Goal: Transaction & Acquisition: Book appointment/travel/reservation

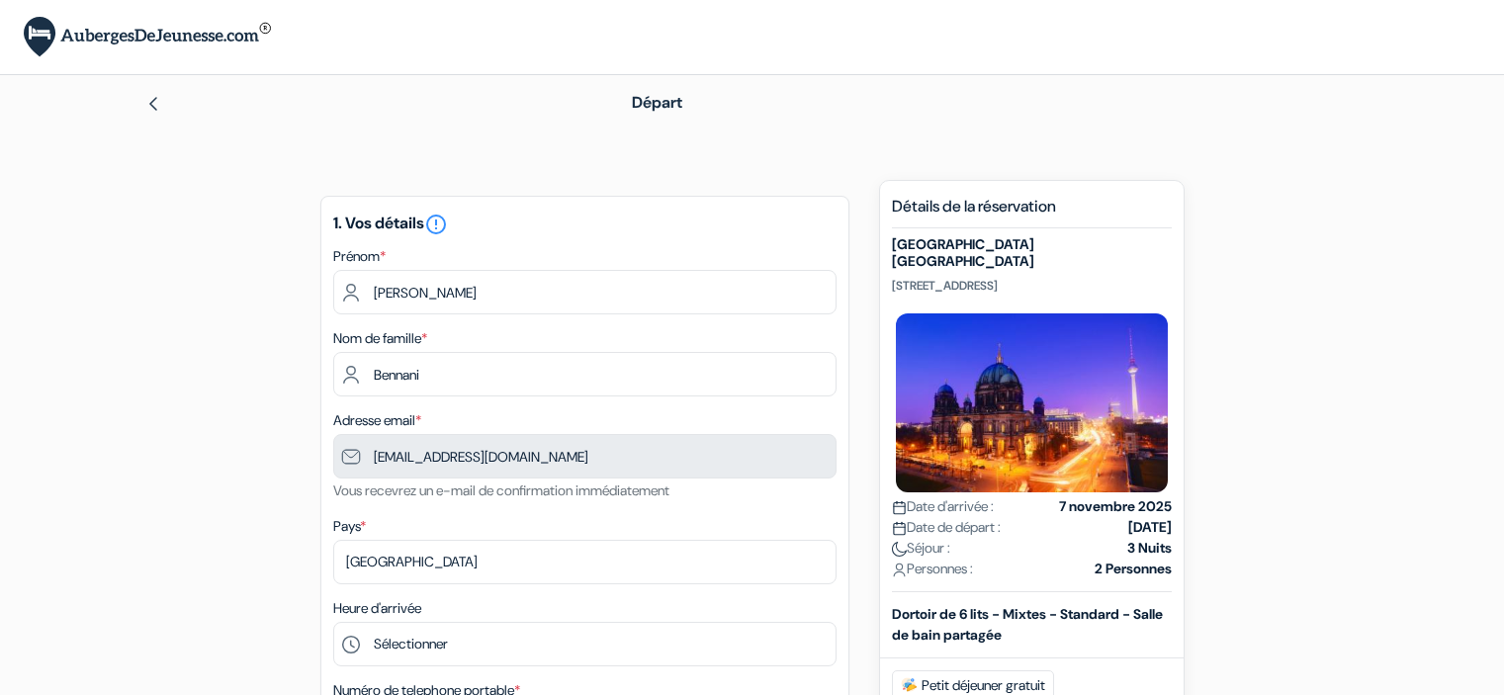
click at [523, 308] on input "[PERSON_NAME]" at bounding box center [584, 292] width 503 height 44
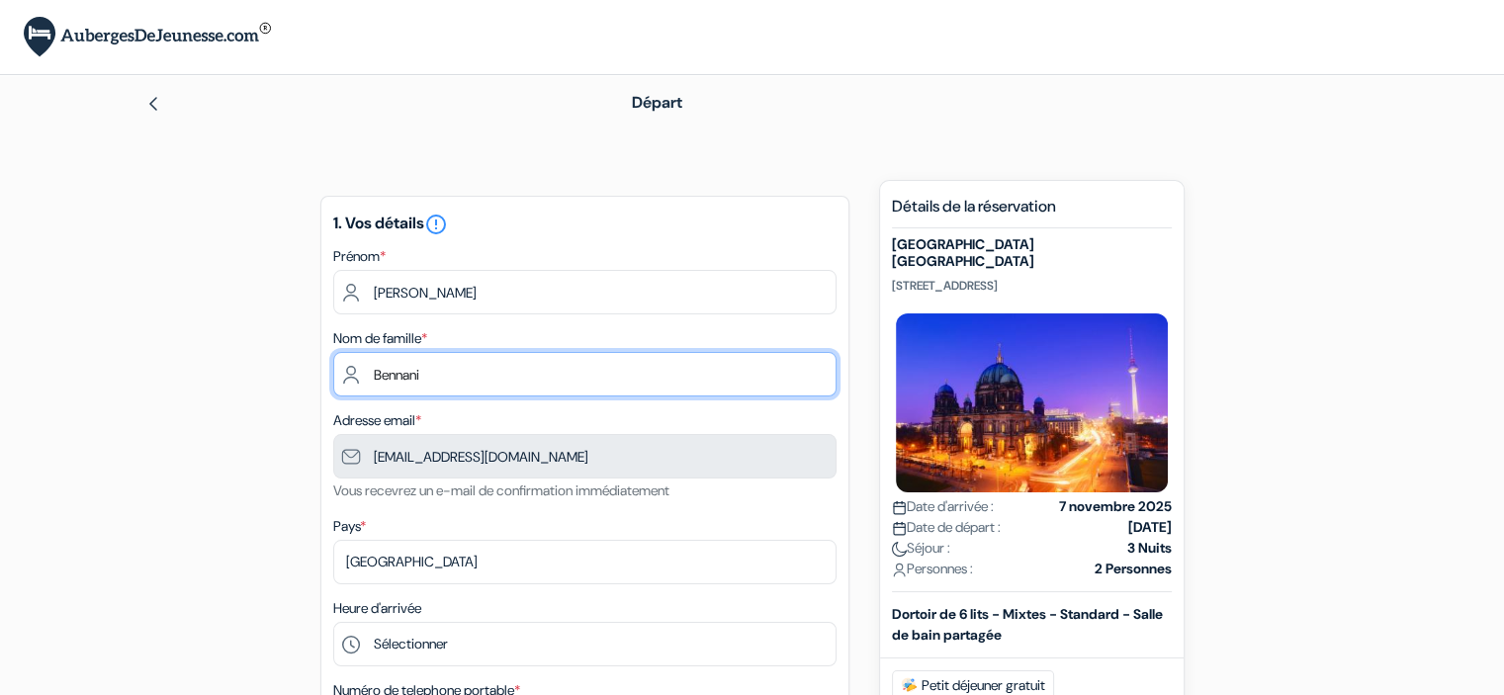
type input "7 45 39 36 73"
click at [522, 365] on input "Bennani" at bounding box center [584, 374] width 503 height 44
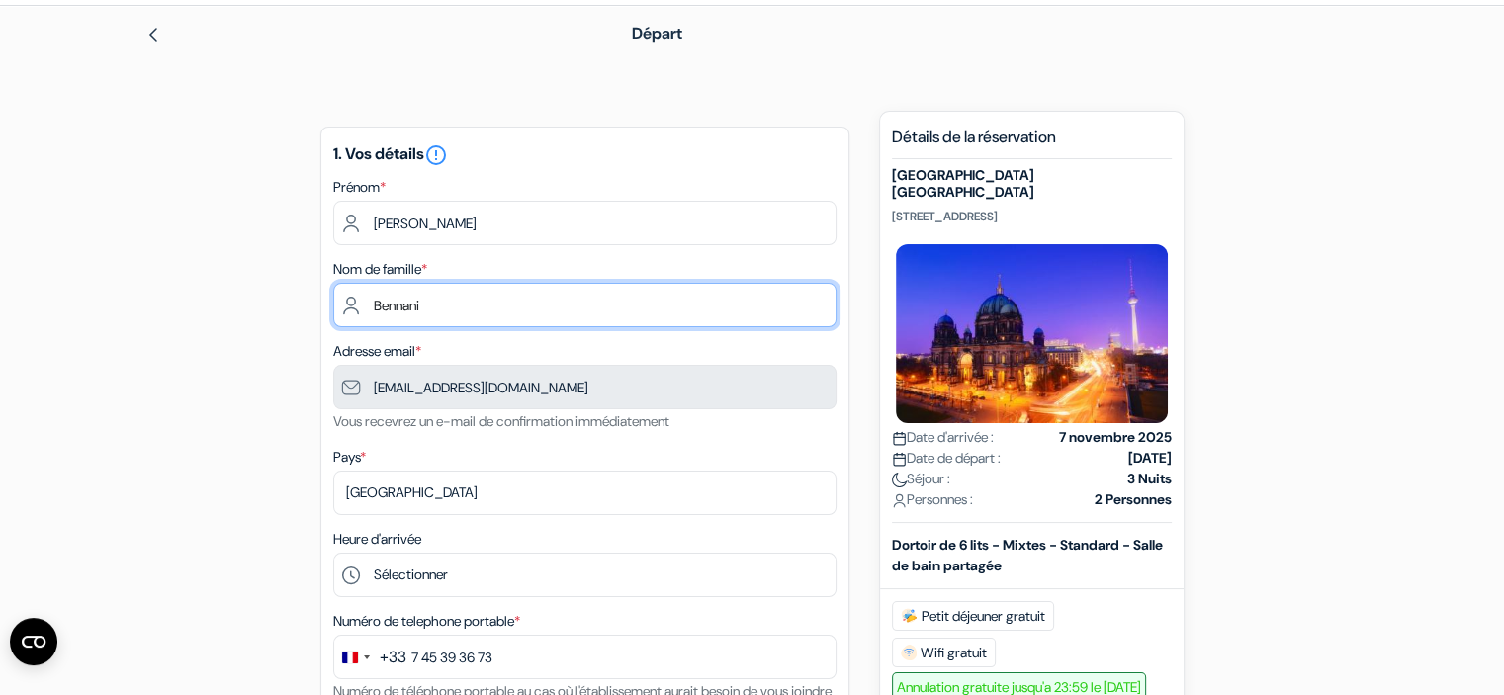
scroll to position [198, 0]
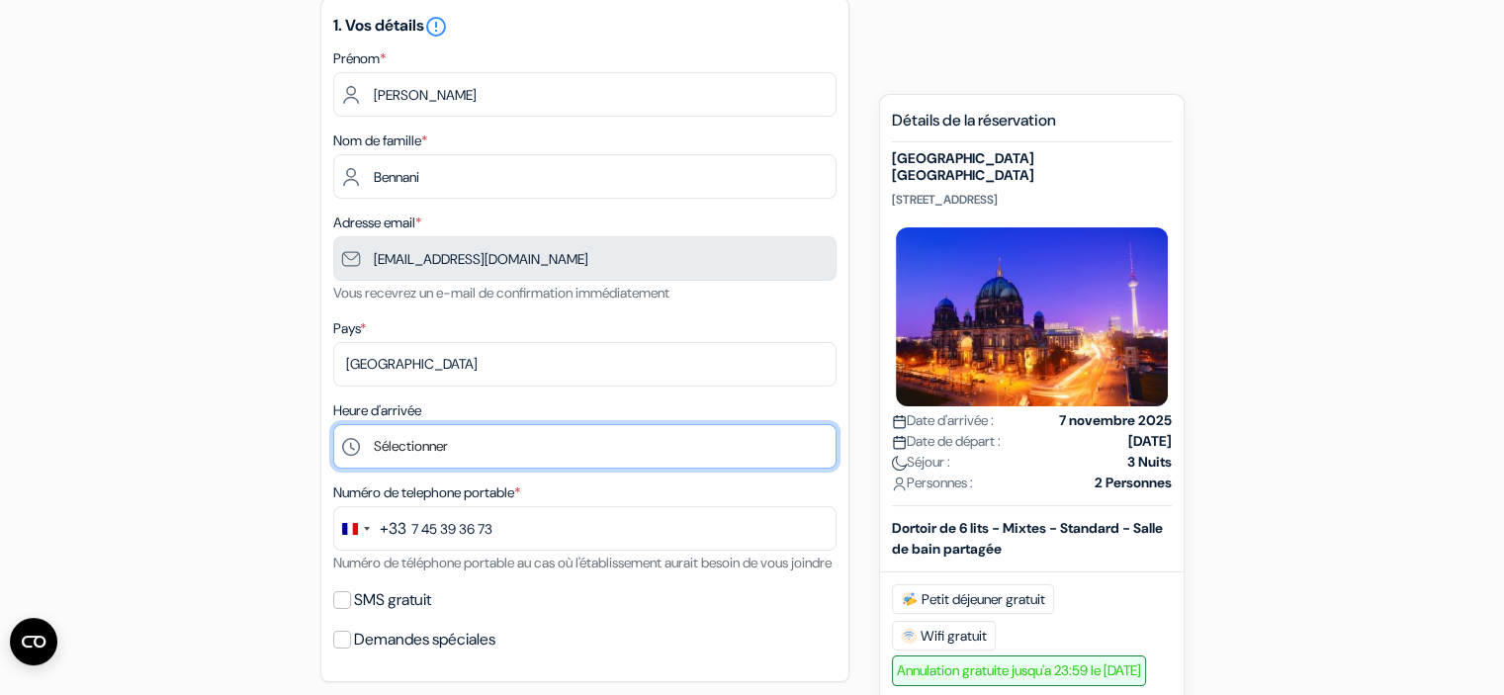
click at [473, 442] on select "Sélectionner 1:00 2:00 3:00 4:00 5:00 6:00 7:00 8:00 9:00 10:00 11:00 12:00 13:…" at bounding box center [584, 446] width 503 height 44
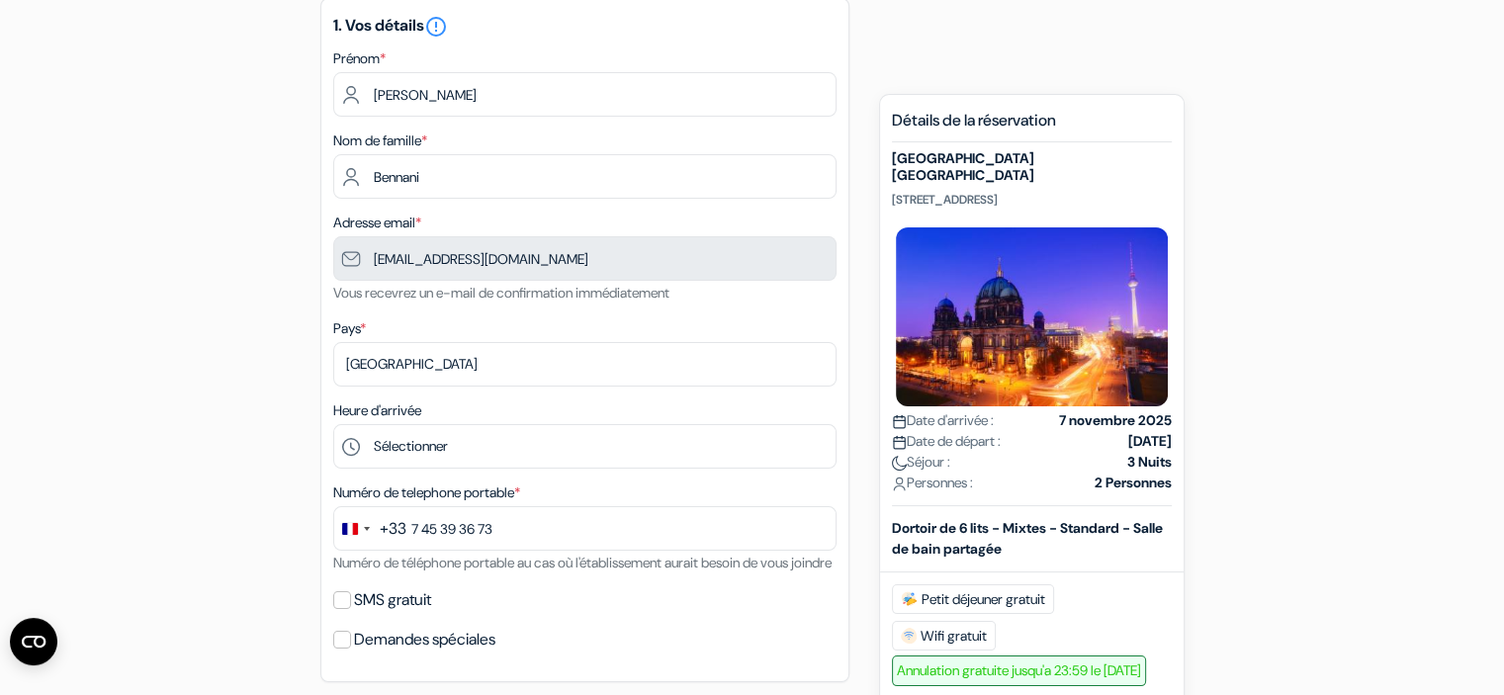
drag, startPoint x: 887, startPoint y: 201, endPoint x: 1159, endPoint y: 197, distance: 271.9
click at [1159, 197] on div "Nouvelle Réservation Détails de la réservation St Christopher's Inn Alexanderpl…" at bounding box center [1031, 590] width 305 height 993
copy p "[PERSON_NAME][STREET_ADDRESS]"
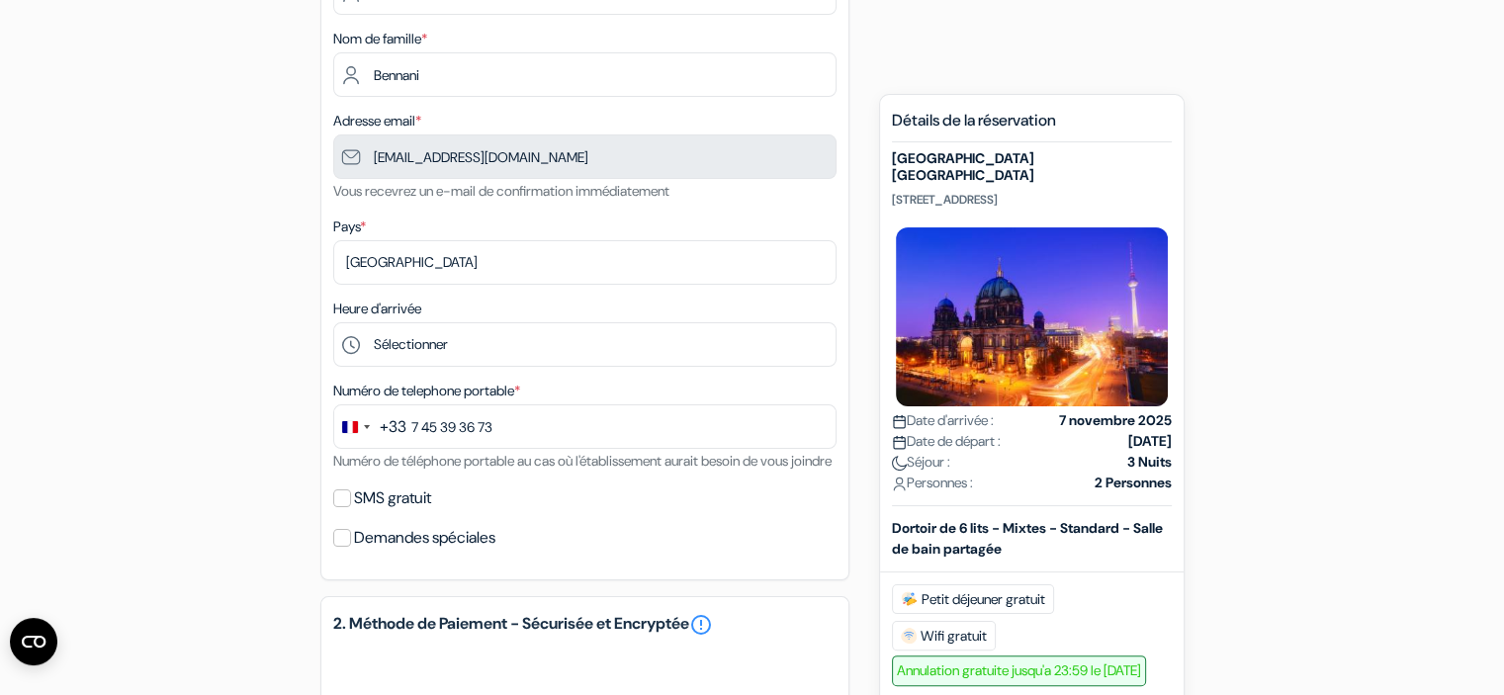
scroll to position [395, 0]
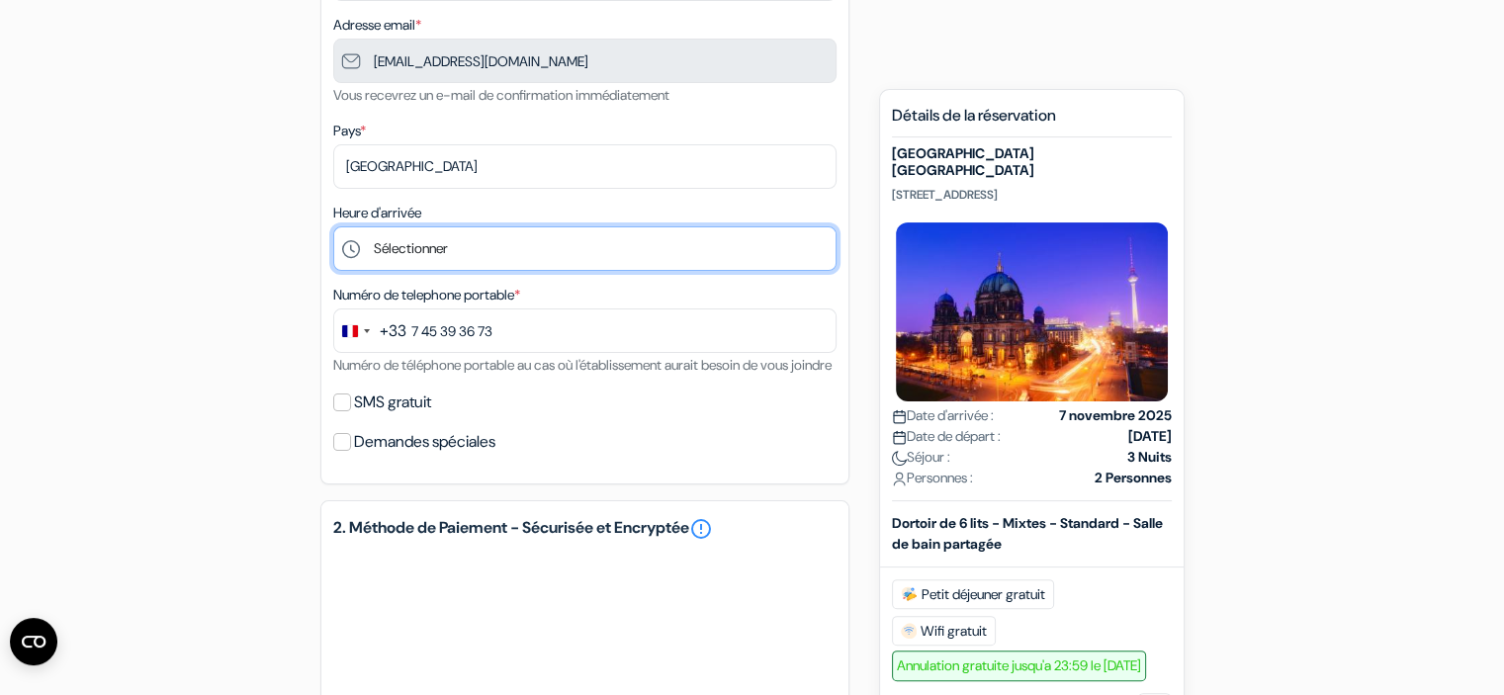
click at [439, 255] on select "Sélectionner 1:00 2:00 3:00 4:00 5:00 6:00 7:00 8:00 9:00 10:00 11:00 12:00 13:…" at bounding box center [584, 248] width 503 height 44
select select "11"
click at [333, 227] on select "Sélectionner 1:00 2:00 3:00 4:00 5:00 6:00 7:00 8:00 9:00 10:00 11:00 12:00 13:…" at bounding box center [584, 248] width 503 height 44
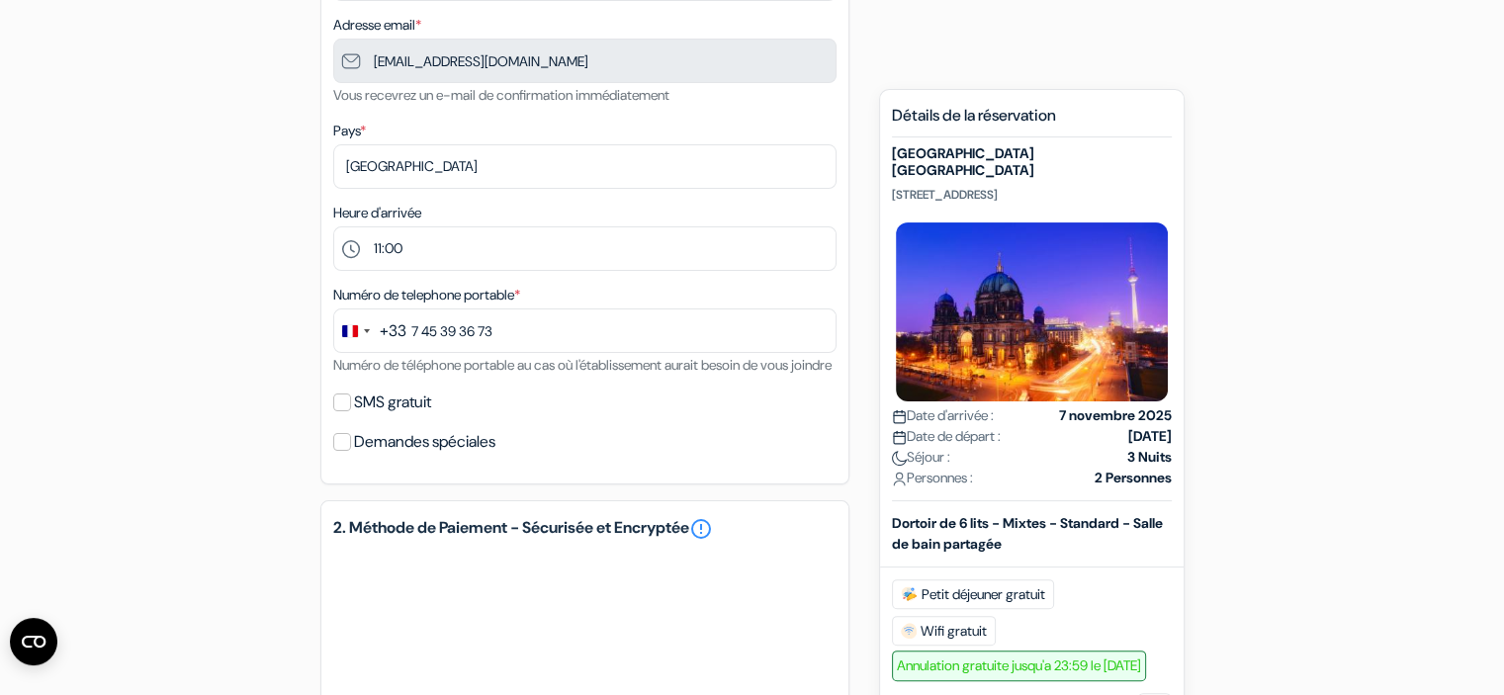
click at [221, 331] on div "add_box [GEOGRAPHIC_DATA] [GEOGRAPHIC_DATA] [STREET_ADDRESS] Détails de l'établ…" at bounding box center [752, 432] width 1305 height 1297
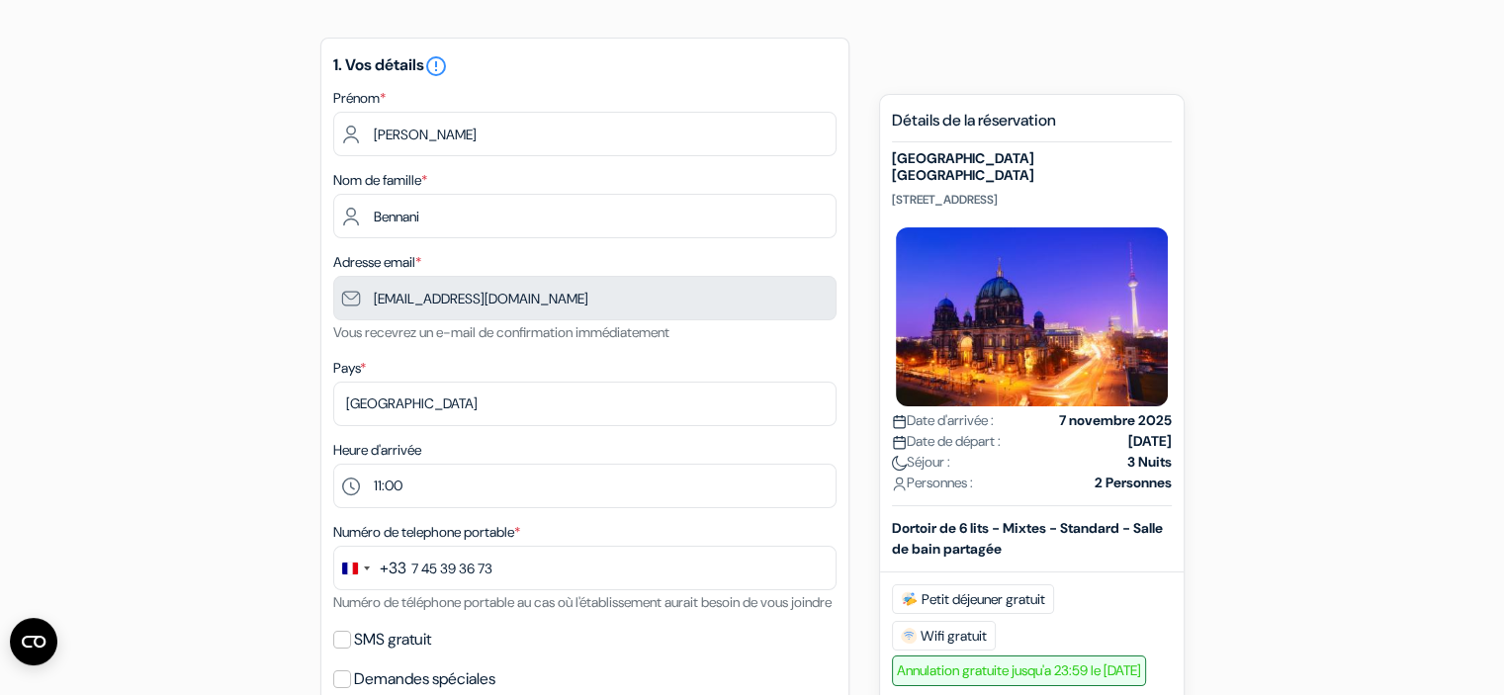
scroll to position [0, 0]
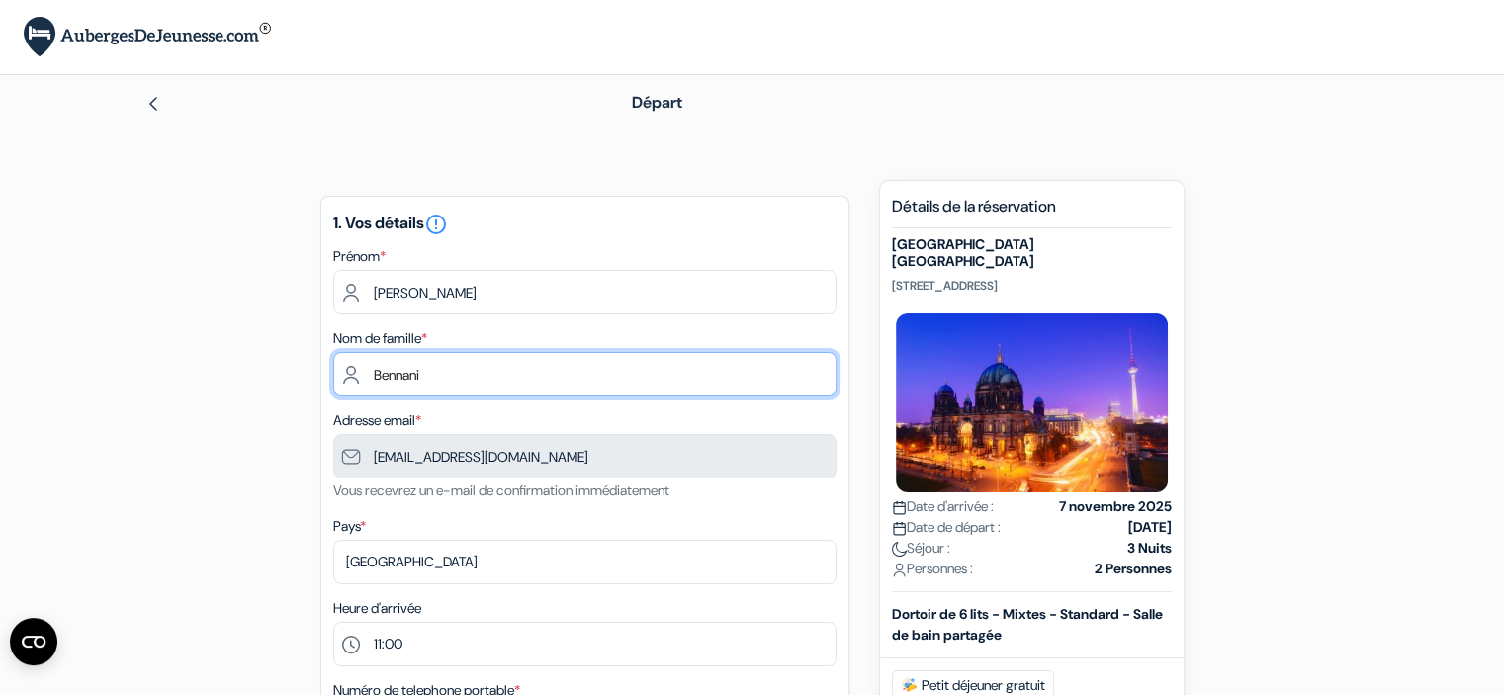
drag, startPoint x: 302, startPoint y: 376, endPoint x: 261, endPoint y: 378, distance: 40.6
type input "BENNANI"
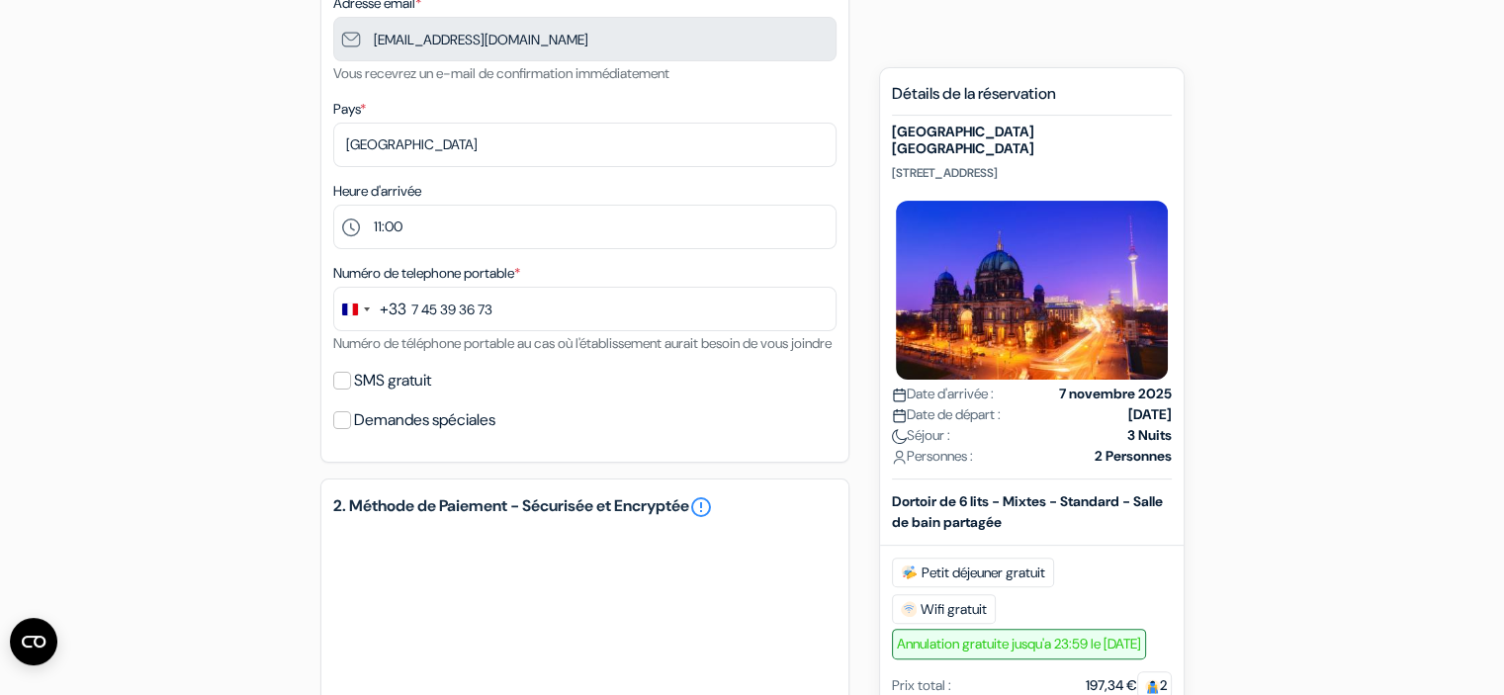
scroll to position [494, 0]
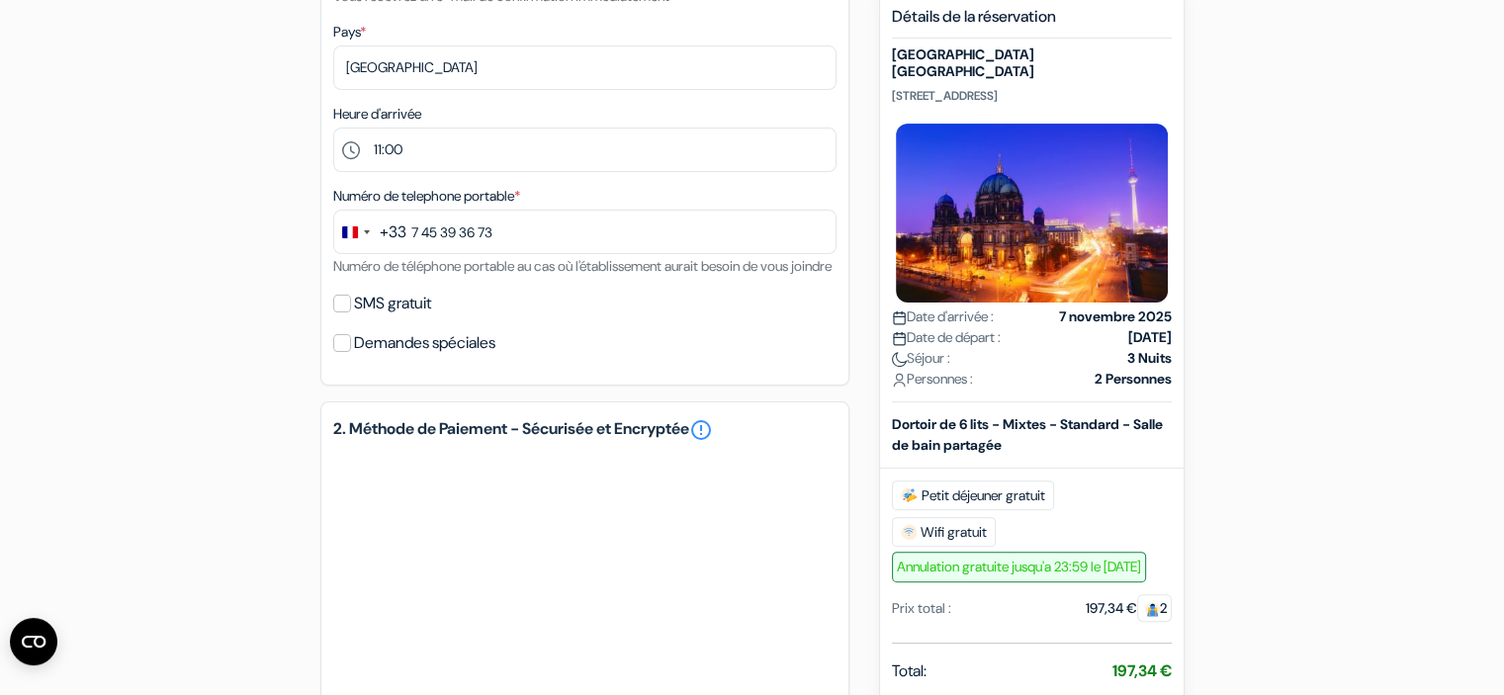
click at [431, 317] on label "SMS gratuit" at bounding box center [392, 304] width 77 height 28
click at [351, 312] on input "SMS gratuit" at bounding box center [342, 304] width 18 height 18
checkbox input "true"
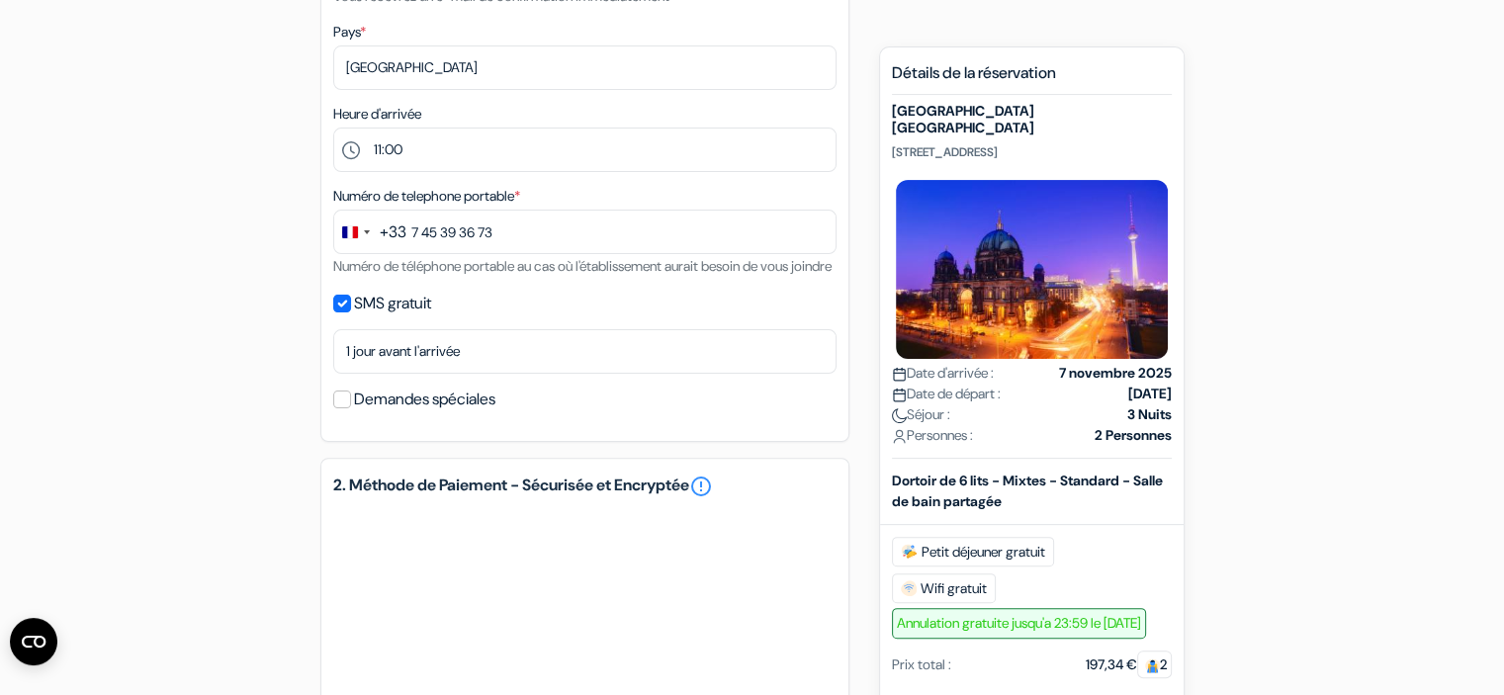
click at [419, 413] on label "Demandes spéciales" at bounding box center [424, 400] width 141 height 28
click at [351, 408] on input "Demandes spéciales" at bounding box center [342, 400] width 18 height 18
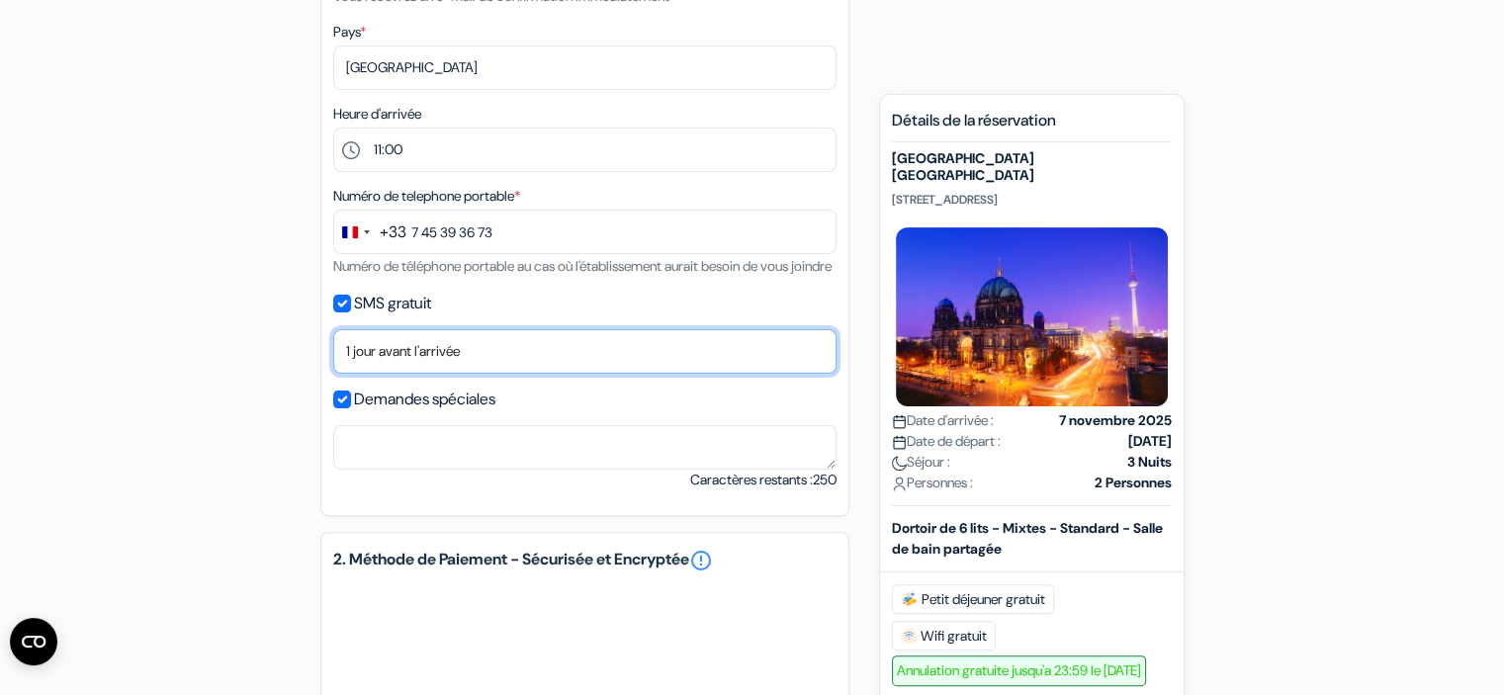
click at [421, 370] on select "Non merci Maintenant Le jour de votre arrivée 1 jour avant l'arrivée 2 jours av…" at bounding box center [584, 351] width 503 height 44
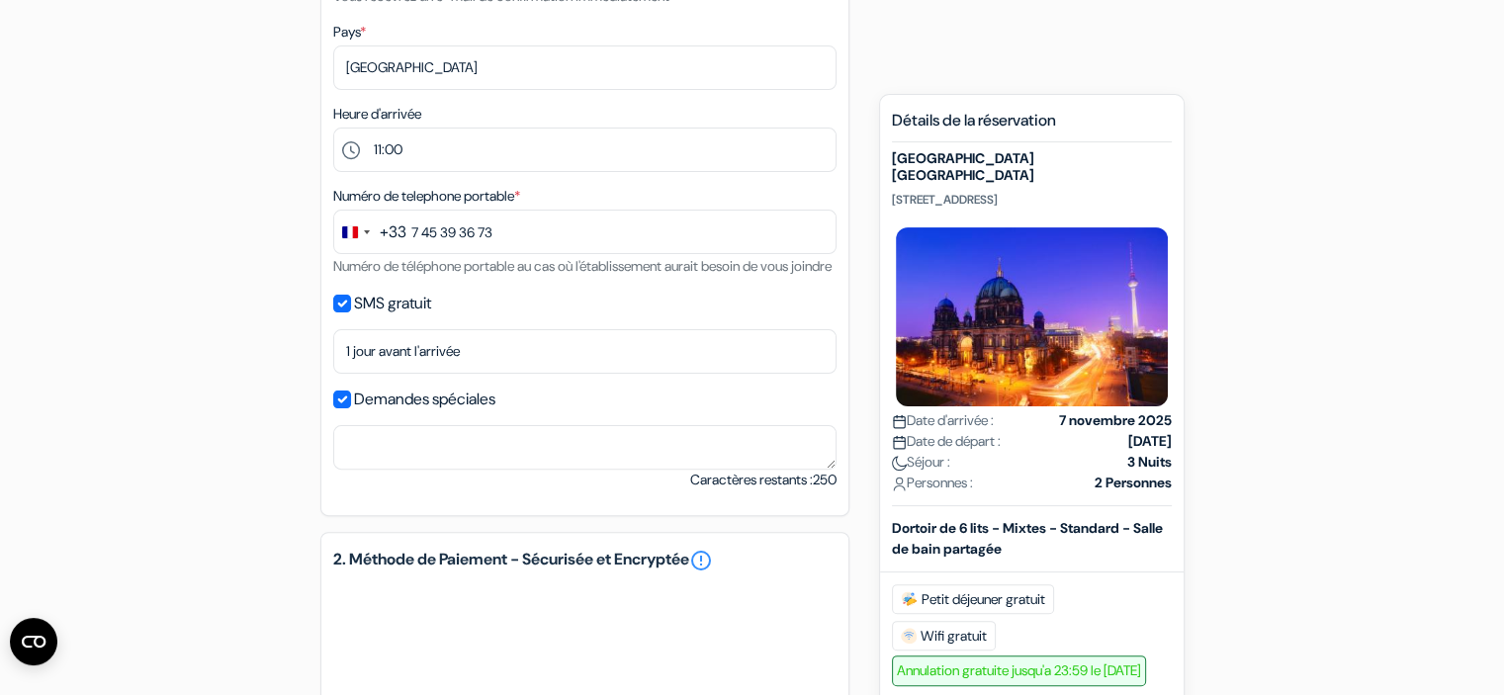
click at [242, 398] on div "add_box [GEOGRAPHIC_DATA] [GEOGRAPHIC_DATA] [STREET_ADDRESS] Détails de l'établ…" at bounding box center [752, 400] width 1305 height 1428
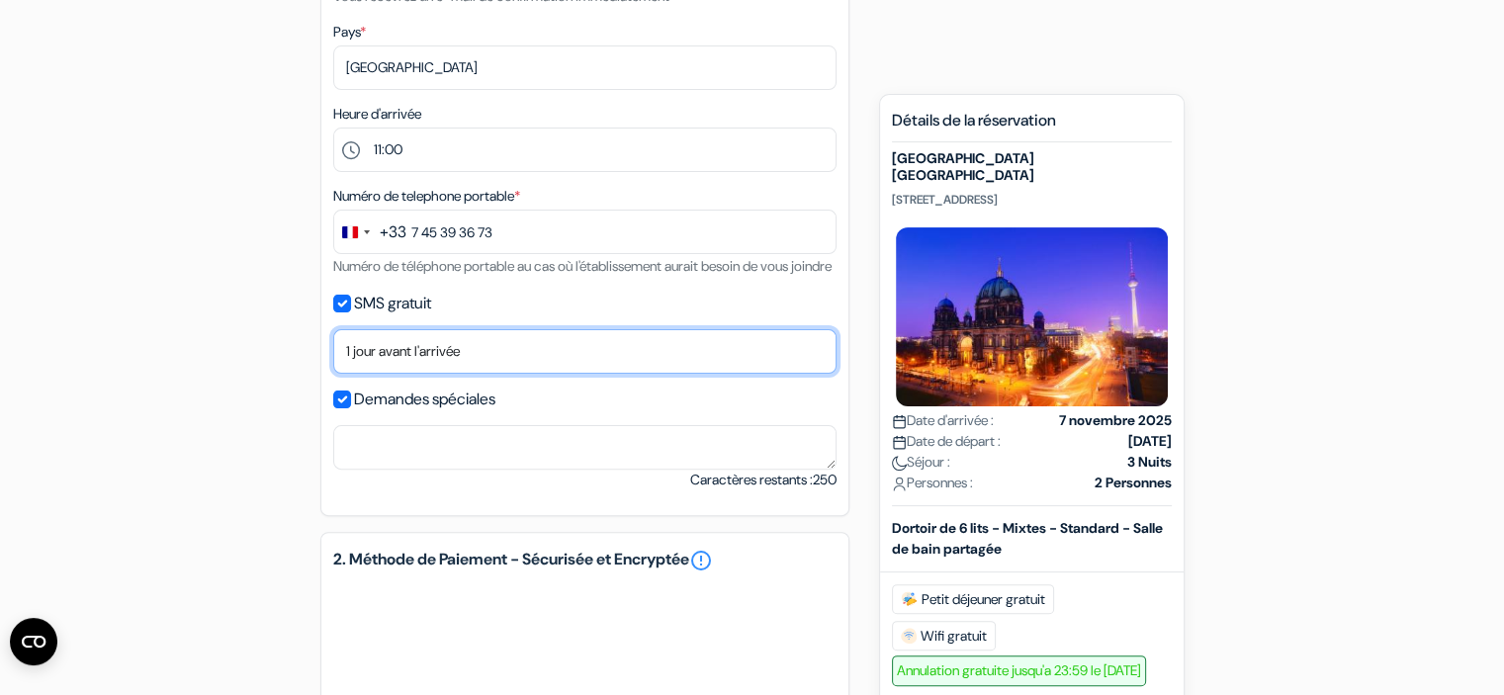
click at [411, 370] on select "Non merci Maintenant Le jour de votre arrivée 1 jour avant l'arrivée 2 jours av…" at bounding box center [584, 351] width 503 height 44
click at [333, 355] on select "Non merci Maintenant Le jour de votre arrivée 1 jour avant l'arrivée 2 jours av…" at bounding box center [584, 351] width 503 height 44
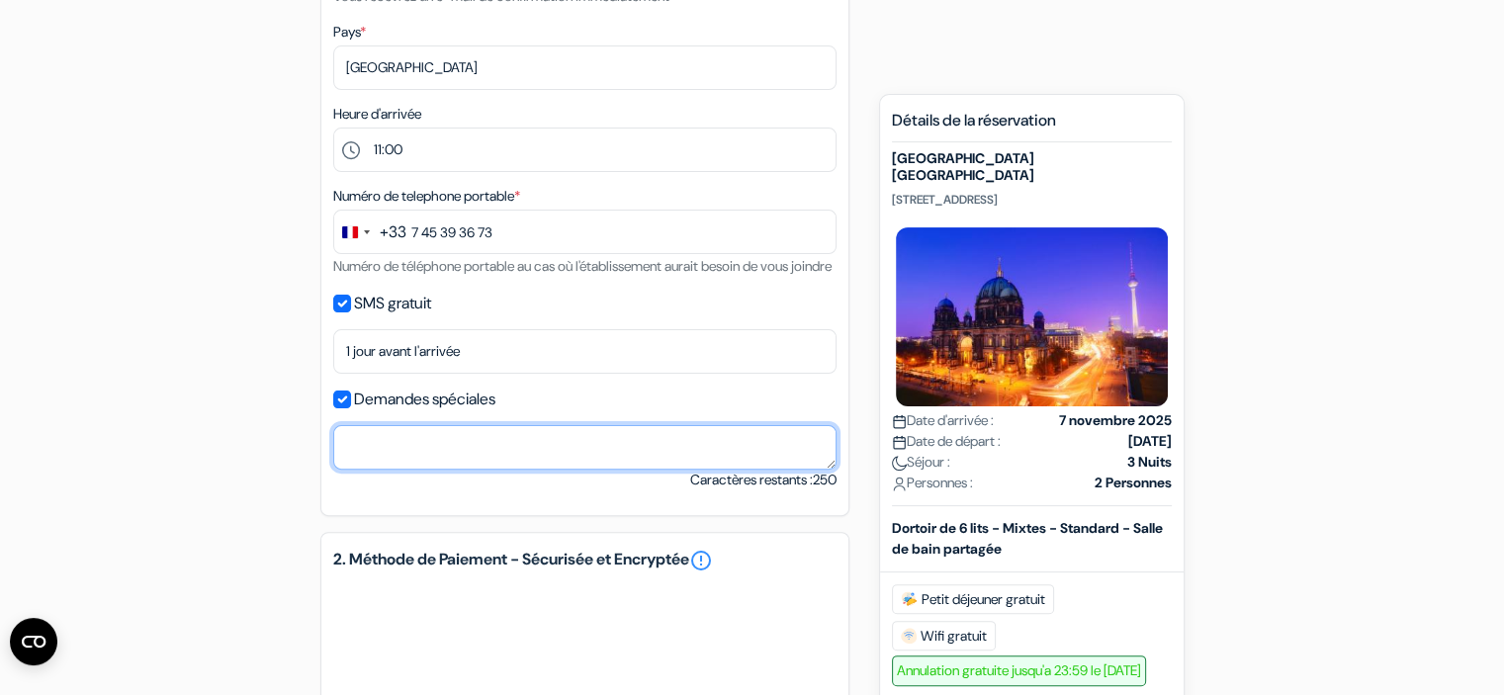
click at [431, 465] on textarea at bounding box center [584, 447] width 503 height 44
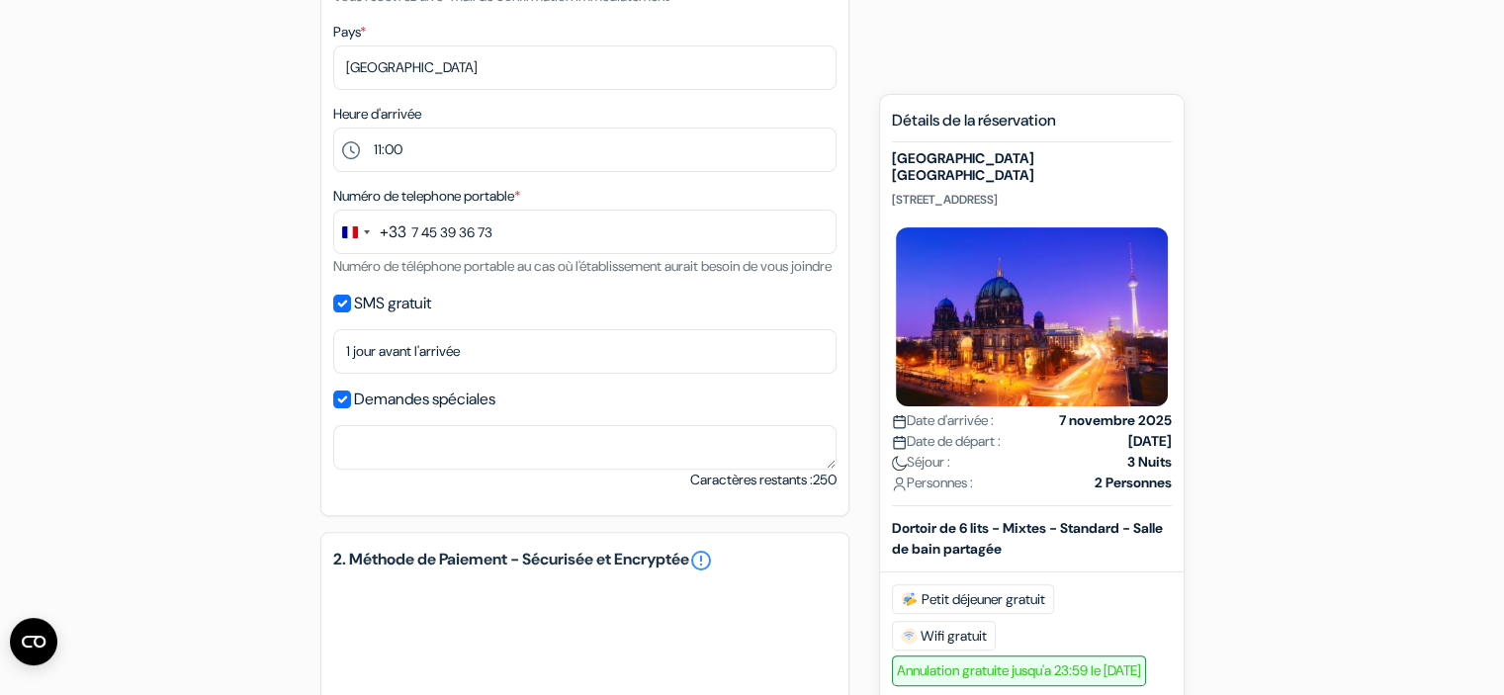
click at [415, 413] on label "Demandes spéciales" at bounding box center [424, 400] width 141 height 28
click at [351, 408] on input "Demandes spéciales" at bounding box center [342, 400] width 18 height 18
checkbox input "false"
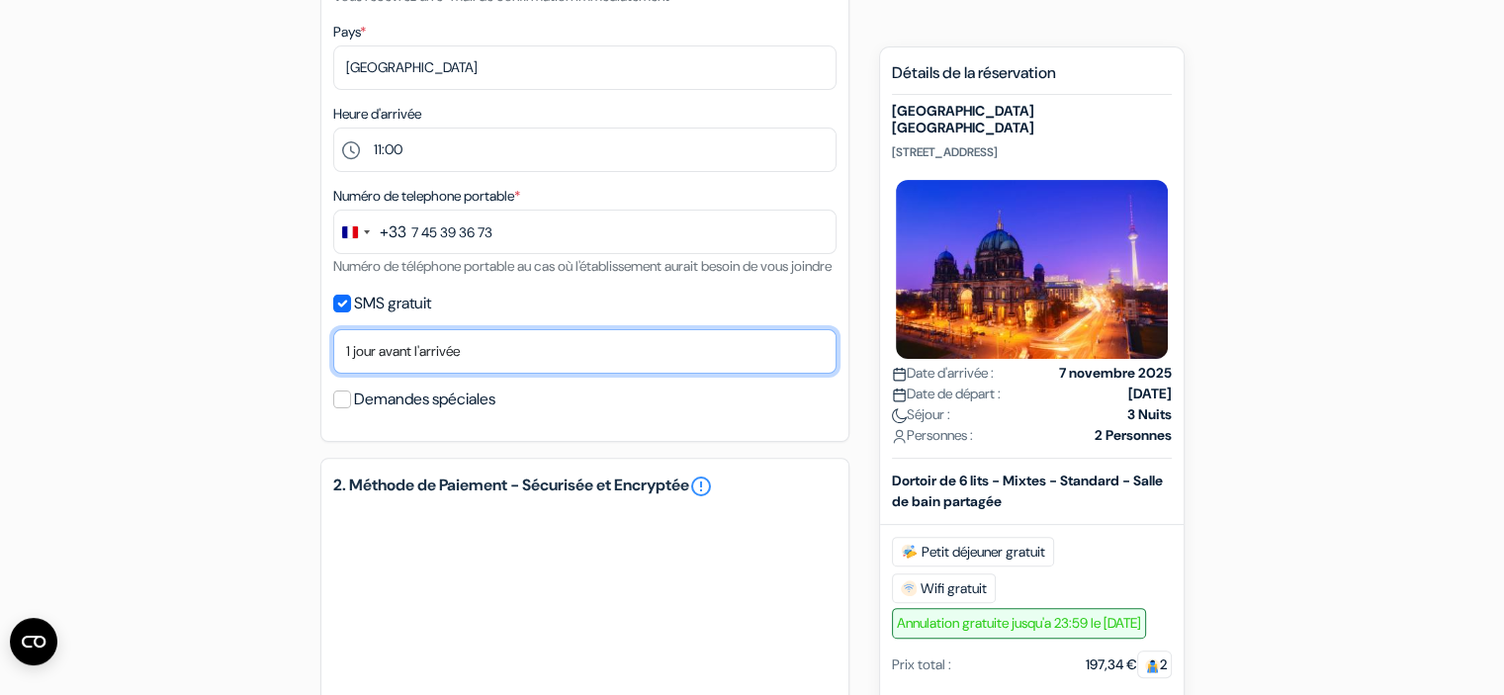
click at [428, 374] on select "Non merci Maintenant Le jour de votre arrivée 1 jour avant l'arrivée 2 jours av…" at bounding box center [584, 351] width 503 height 44
select select "2"
click at [333, 355] on select "Non merci Maintenant Le jour de votre arrivée 1 jour avant l'arrivée 2 jours av…" at bounding box center [584, 351] width 503 height 44
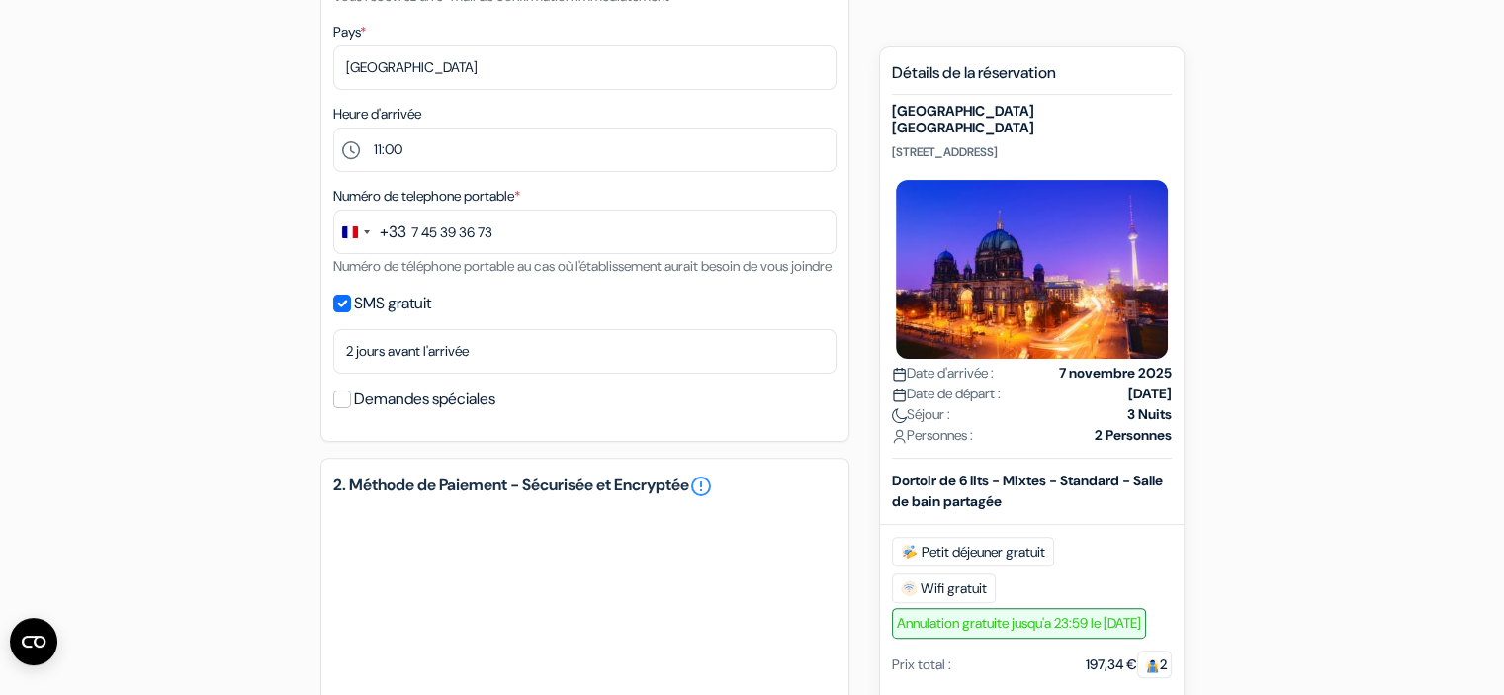
click at [251, 524] on div "add_box [GEOGRAPHIC_DATA] [GEOGRAPHIC_DATA] [STREET_ADDRESS] Détails de l'établ…" at bounding box center [752, 362] width 1305 height 1353
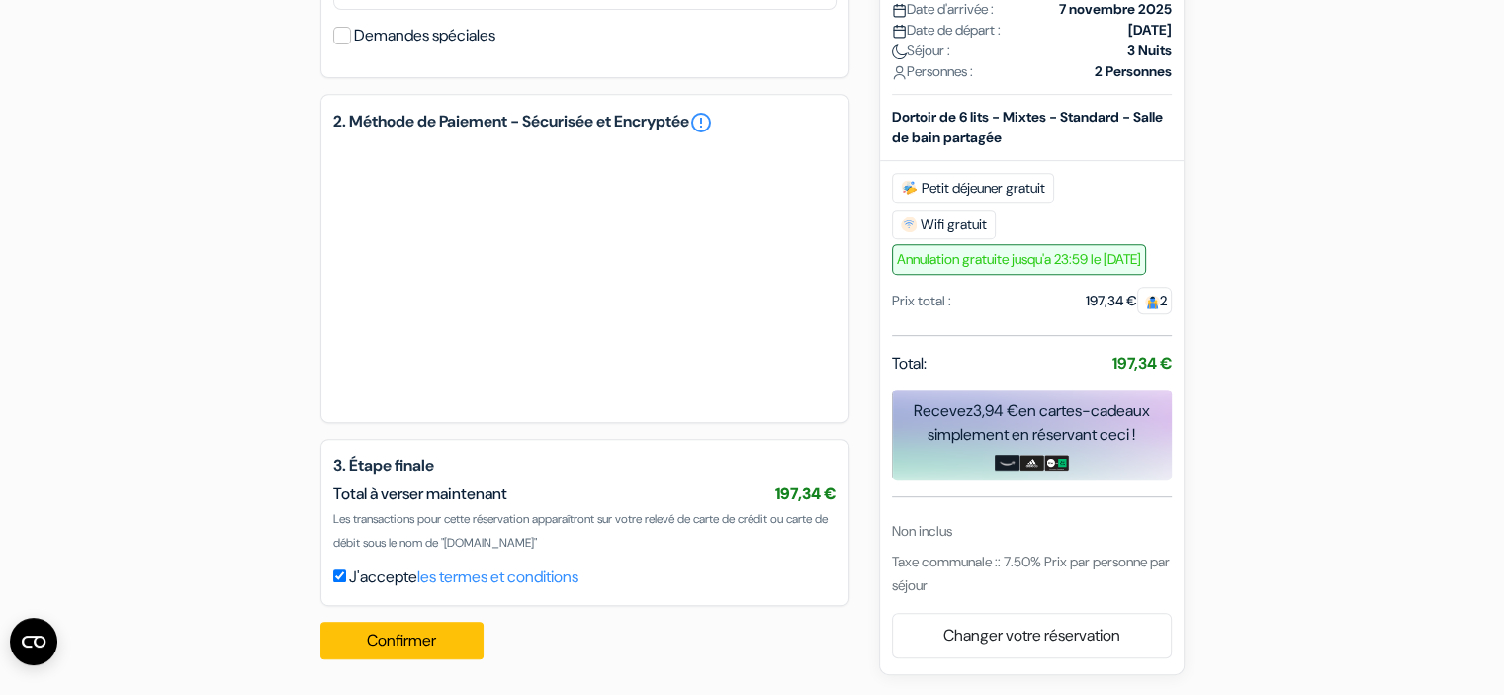
scroll to position [882, 0]
click at [713, 125] on link "error_outline" at bounding box center [701, 123] width 24 height 24
click at [654, 502] on div "Total à verser maintenant 197,34 €" at bounding box center [584, 494] width 503 height 24
click at [398, 580] on label "J'accepte les termes et conditions" at bounding box center [463, 578] width 229 height 24
click at [346, 580] on input "J'accepte les termes et conditions" at bounding box center [339, 575] width 13 height 13
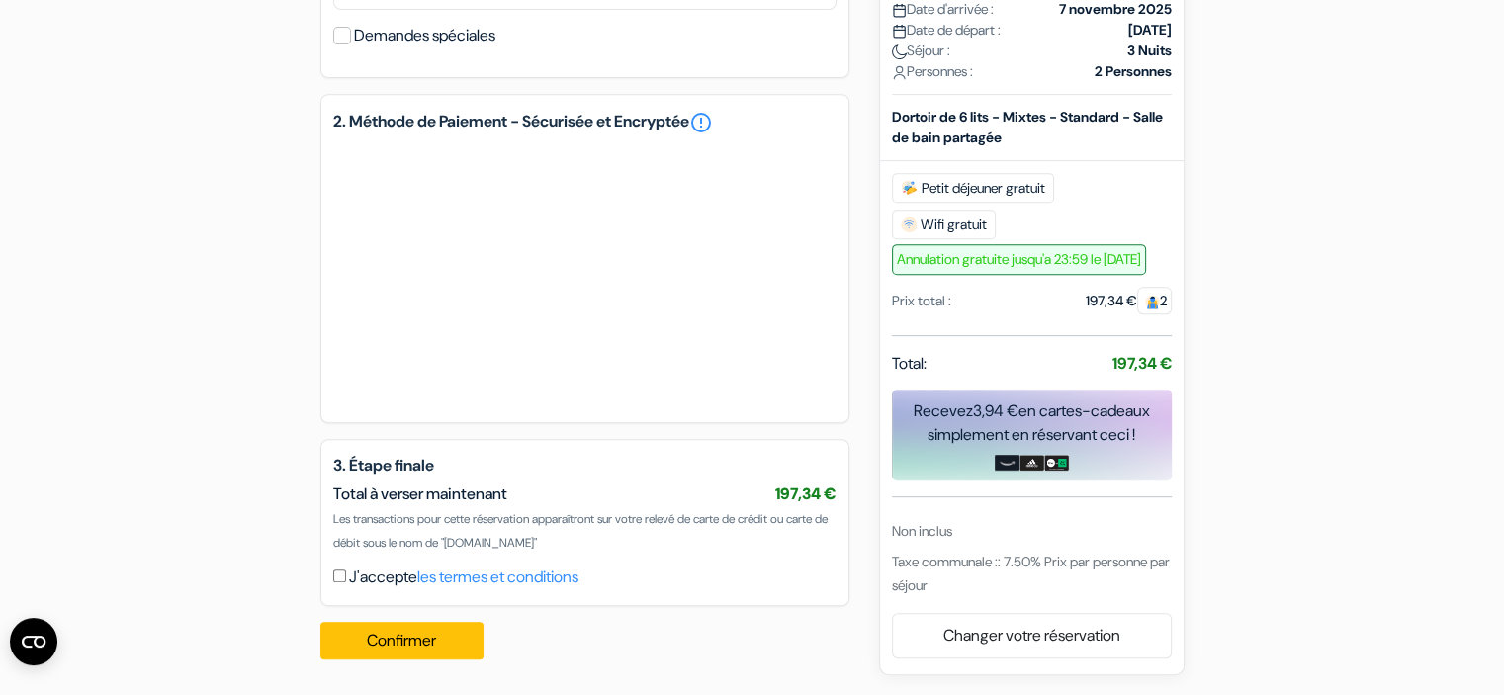
click at [366, 582] on label "J'accepte les termes et conditions" at bounding box center [463, 578] width 229 height 24
click at [346, 582] on input "J'accepte les termes et conditions" at bounding box center [339, 575] width 13 height 13
checkbox input "true"
click at [1030, 551] on div "Taxe communale :: 7.50% Prix par personne par séjour" at bounding box center [1032, 573] width 280 height 47
click at [395, 638] on button "Confirmer Loading..." at bounding box center [402, 641] width 164 height 38
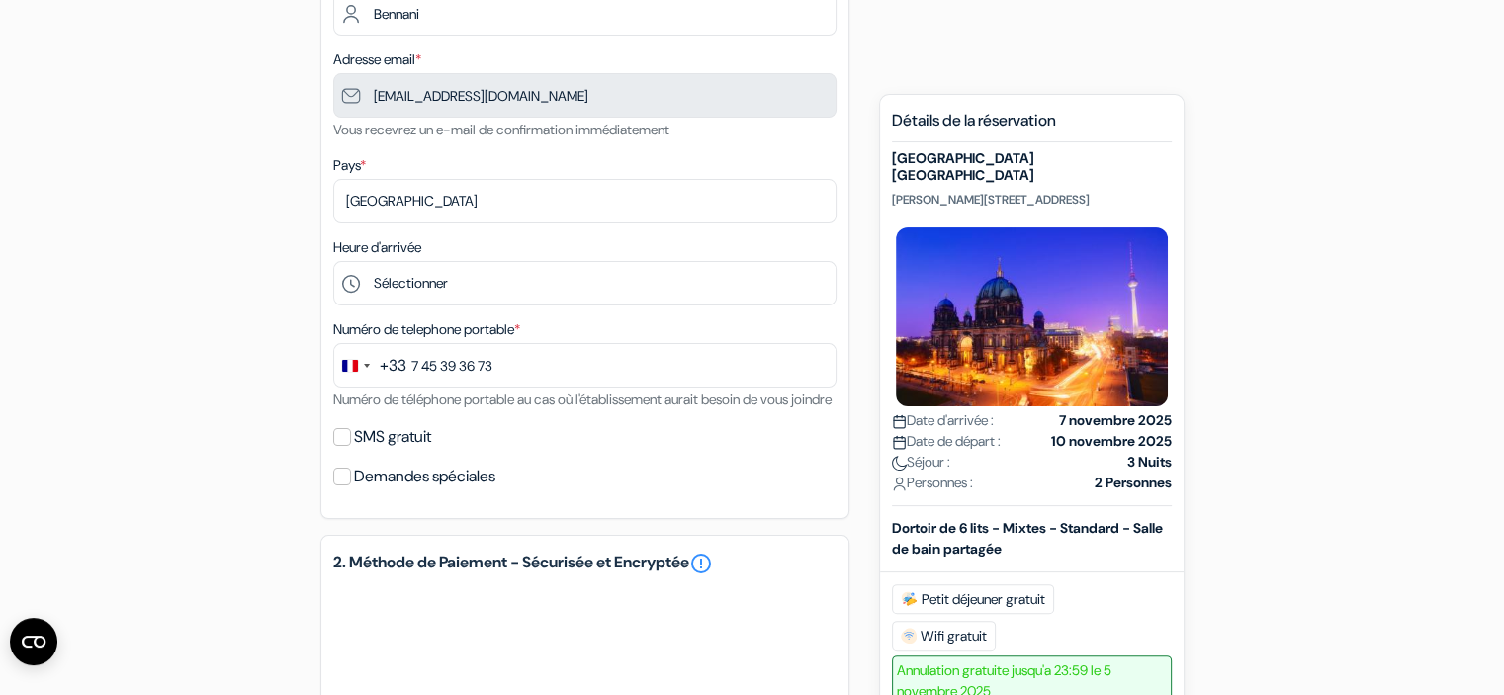
scroll to position [395, 0]
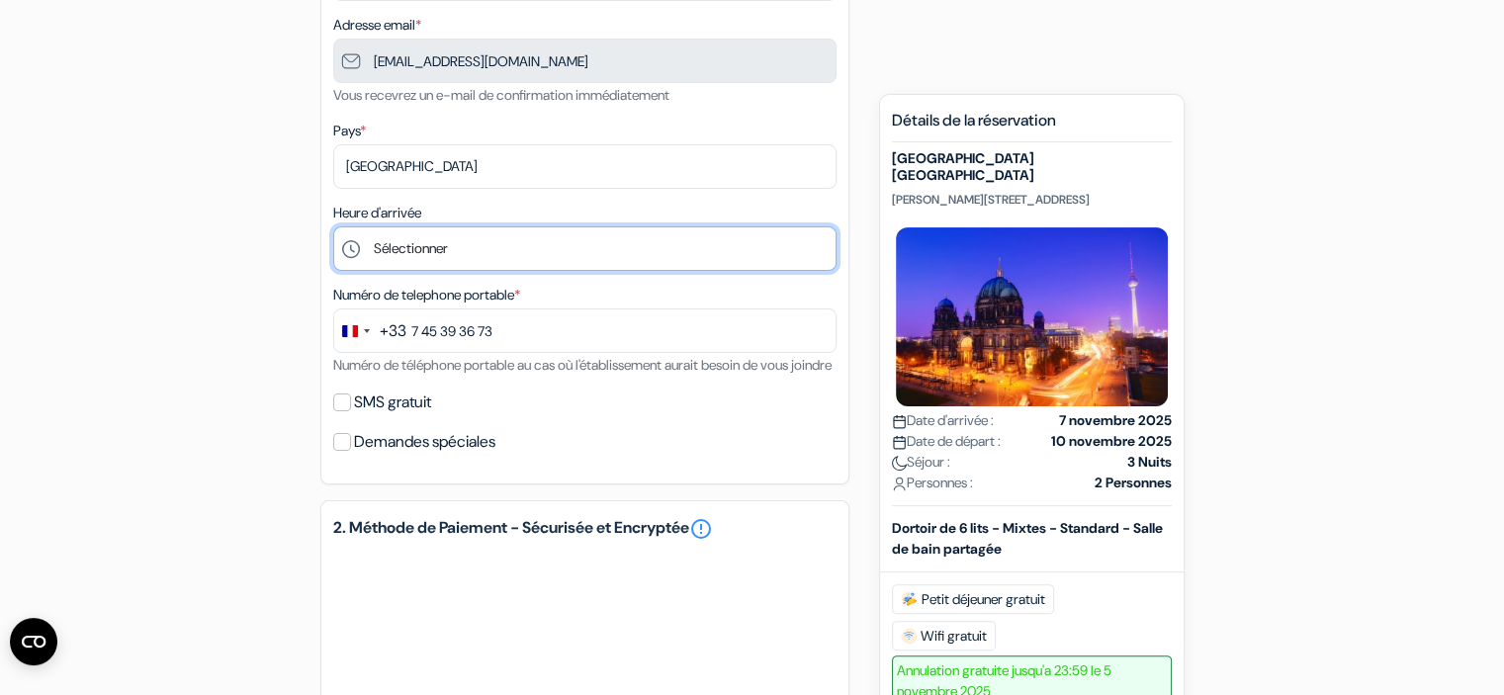
click at [509, 243] on select "Sélectionner 1:00 2:00 3:00 4:00 5:00 6:00 7:00 8:00 9:00 10:00 11:00 12:00 13:…" at bounding box center [584, 248] width 503 height 44
click at [479, 271] on select "Sélectionner 1:00 2:00 3:00 4:00 5:00 6:00 7:00 8:00 9:00 10:00 11:00 12:00 13:…" at bounding box center [584, 248] width 503 height 44
select select "11"
click at [333, 227] on select "Sélectionner 1:00 2:00 3:00 4:00 5:00 6:00 7:00 8:00 9:00 10:00 11:00 12:00 13:…" at bounding box center [584, 248] width 503 height 44
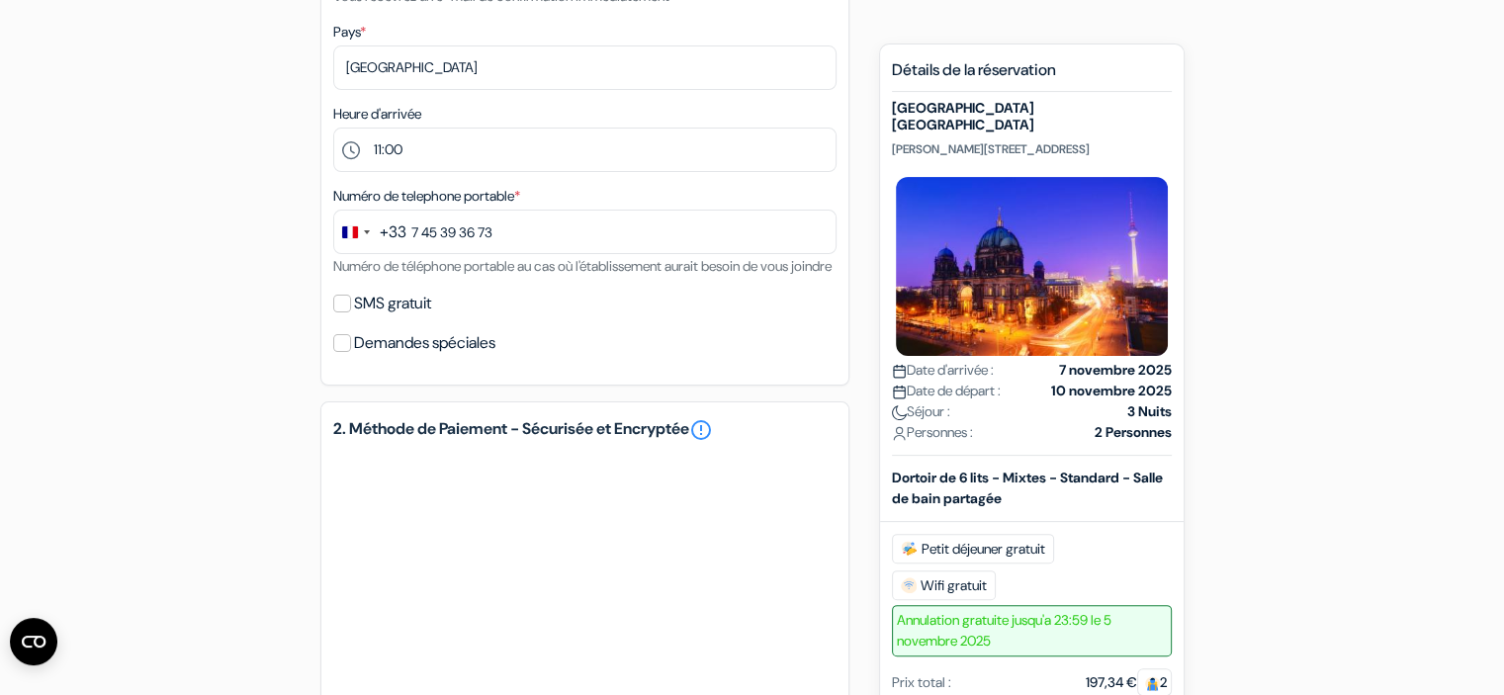
click at [407, 317] on label "SMS gratuit" at bounding box center [392, 304] width 77 height 28
click at [351, 312] on input "SMS gratuit" at bounding box center [342, 304] width 18 height 18
checkbox input "true"
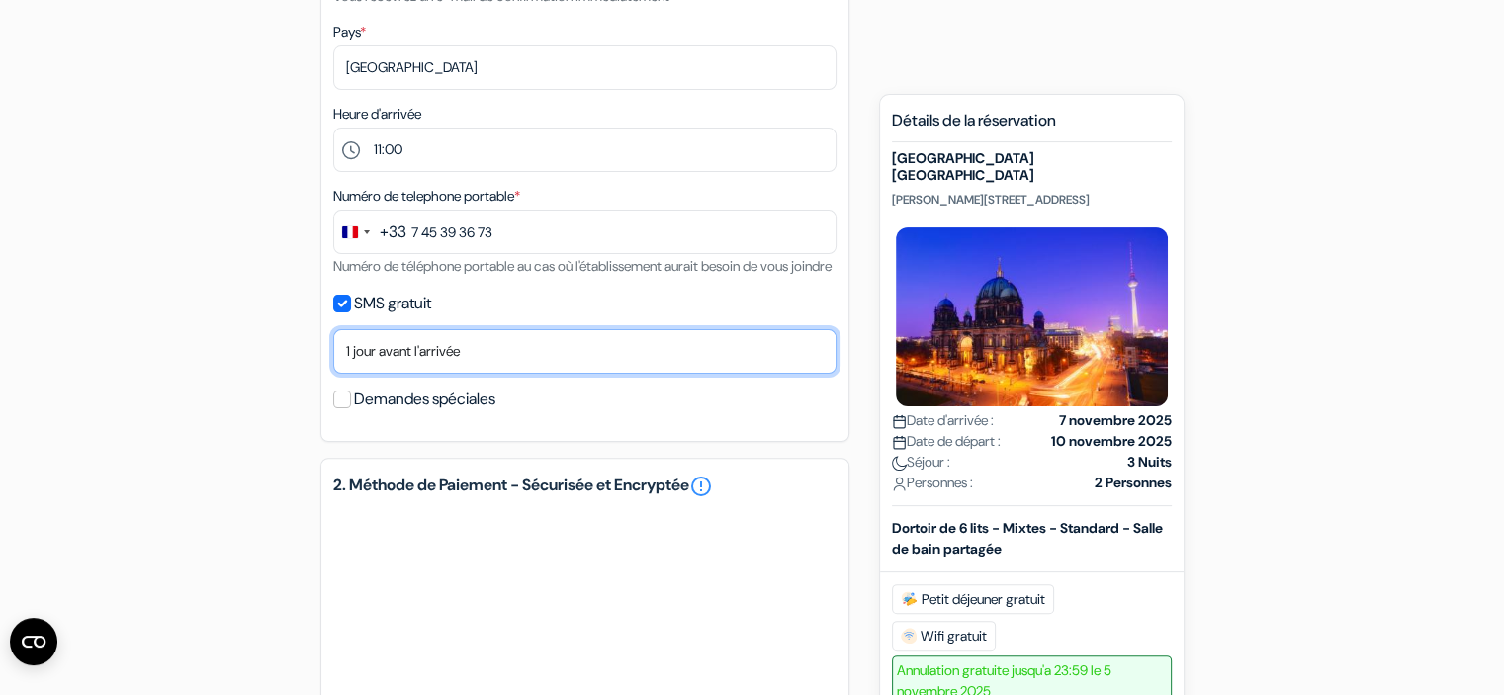
click at [431, 374] on select "Non merci Maintenant Le jour de votre arrivée 1 jour avant l'arrivée 2 jours av…" at bounding box center [584, 351] width 503 height 44
select select "2"
click at [333, 355] on select "Non merci Maintenant Le jour de votre arrivée 1 jour avant l'arrivée 2 jours av…" at bounding box center [584, 351] width 503 height 44
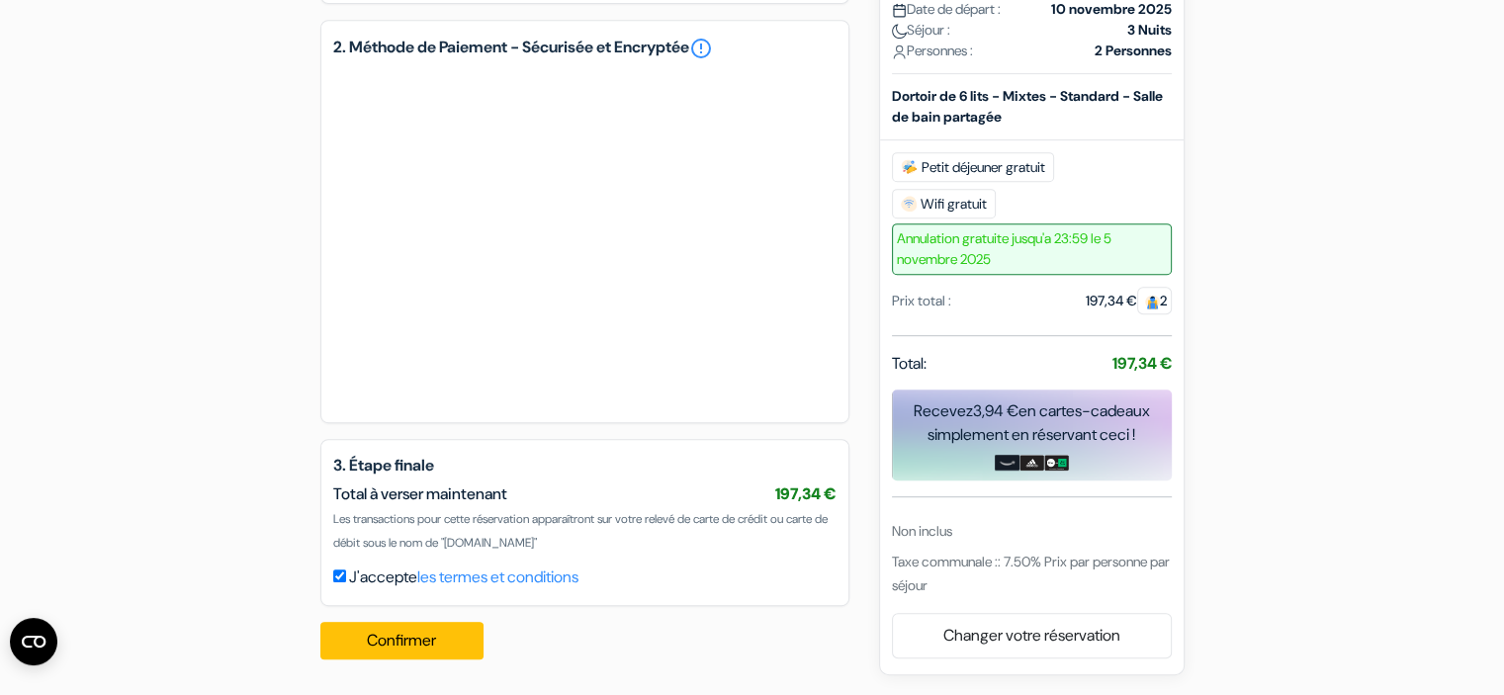
scroll to position [956, 0]
click at [432, 637] on button "Confirmer Loading..." at bounding box center [402, 641] width 164 height 38
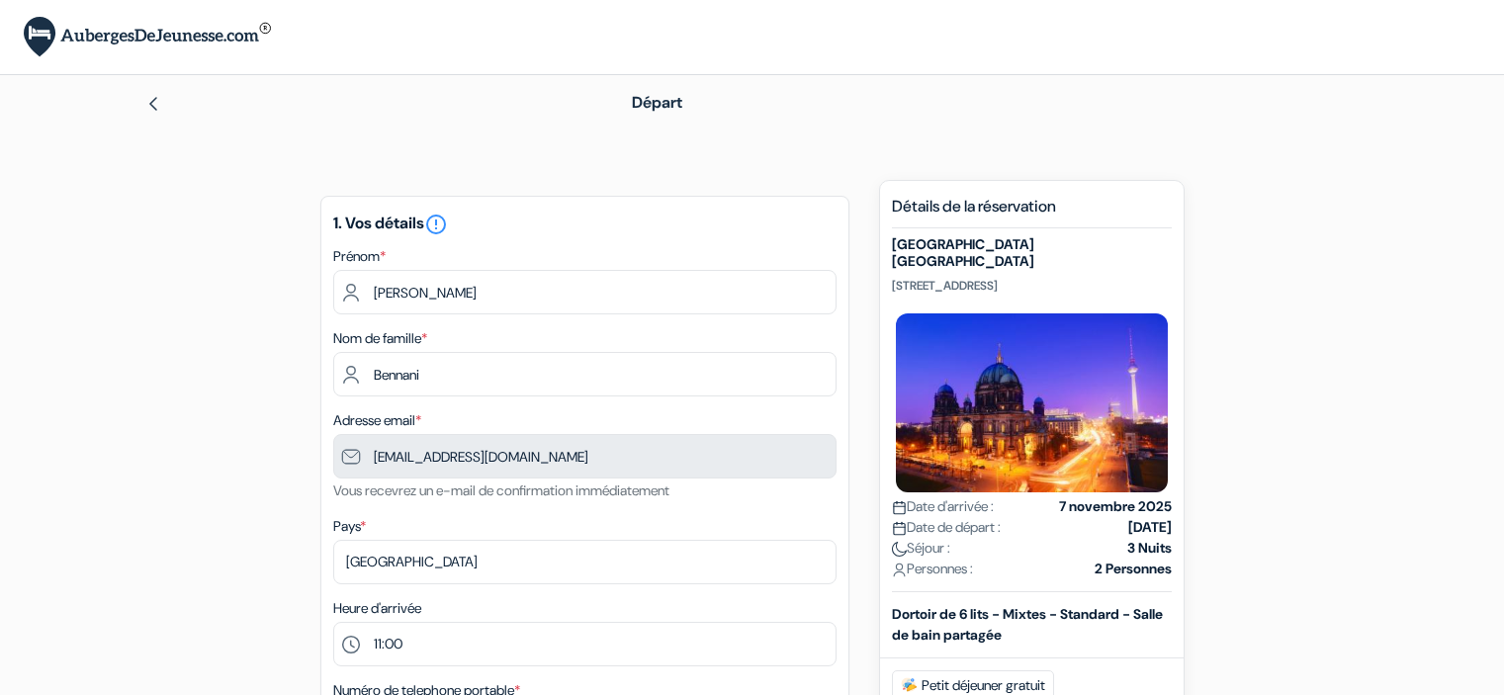
select select "11"
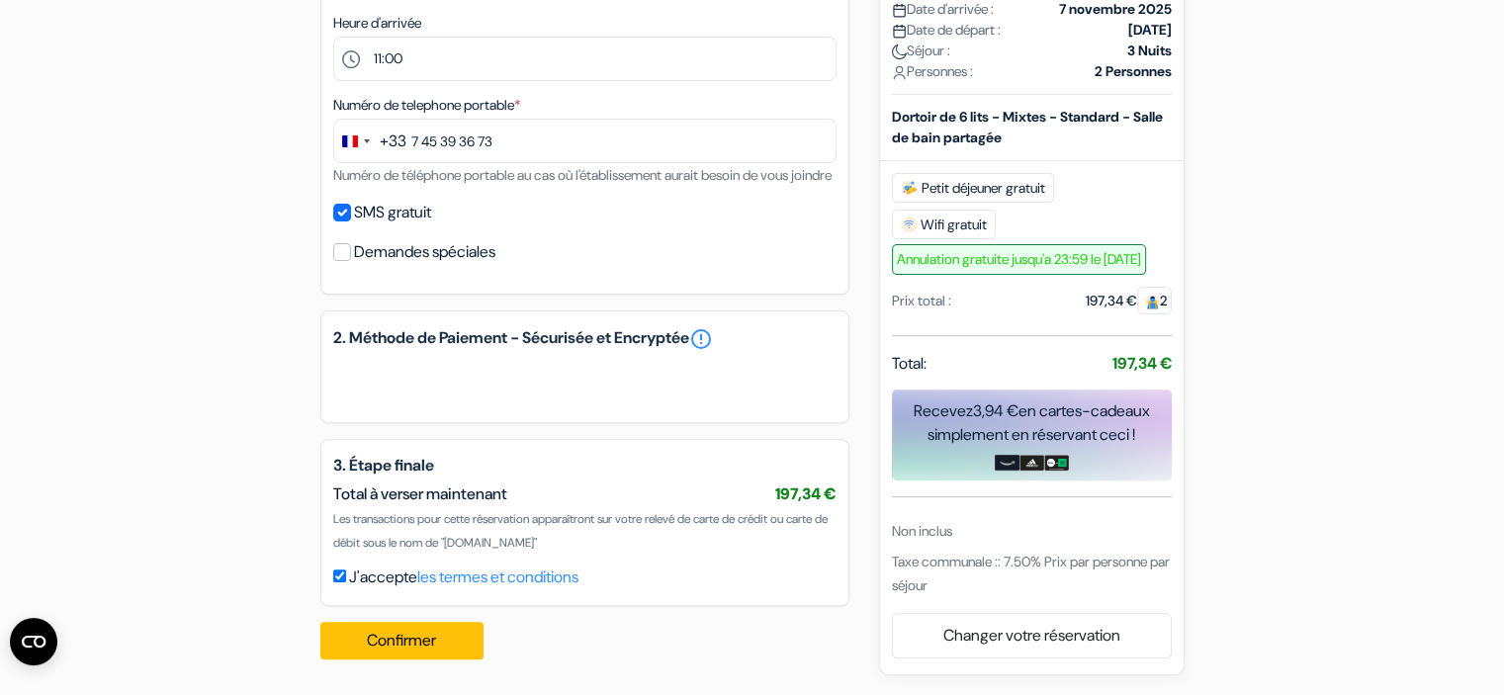
scroll to position [609, 0]
